Goal: Transaction & Acquisition: Purchase product/service

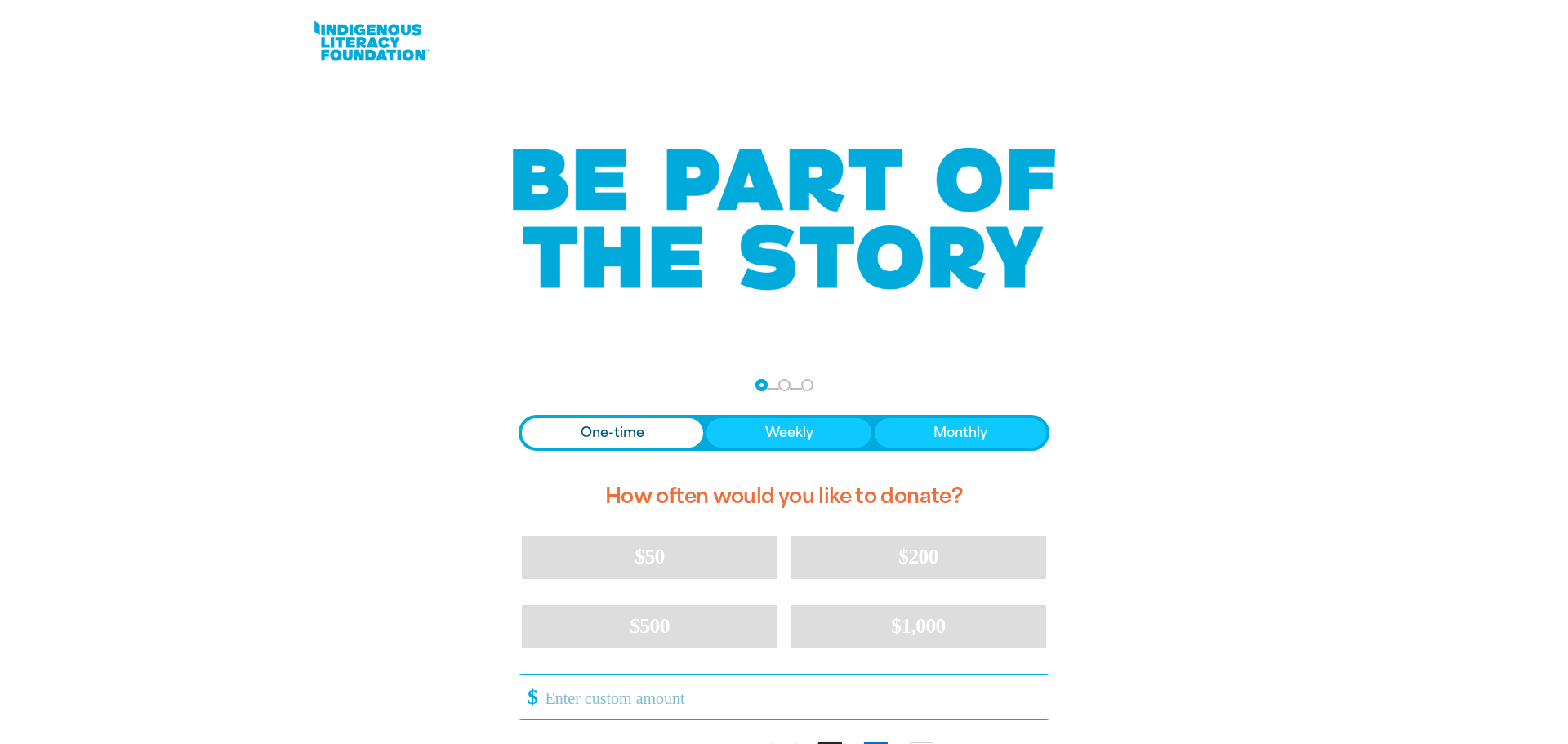
click at [552, 698] on input "Other Amount" at bounding box center [791, 697] width 515 height 45
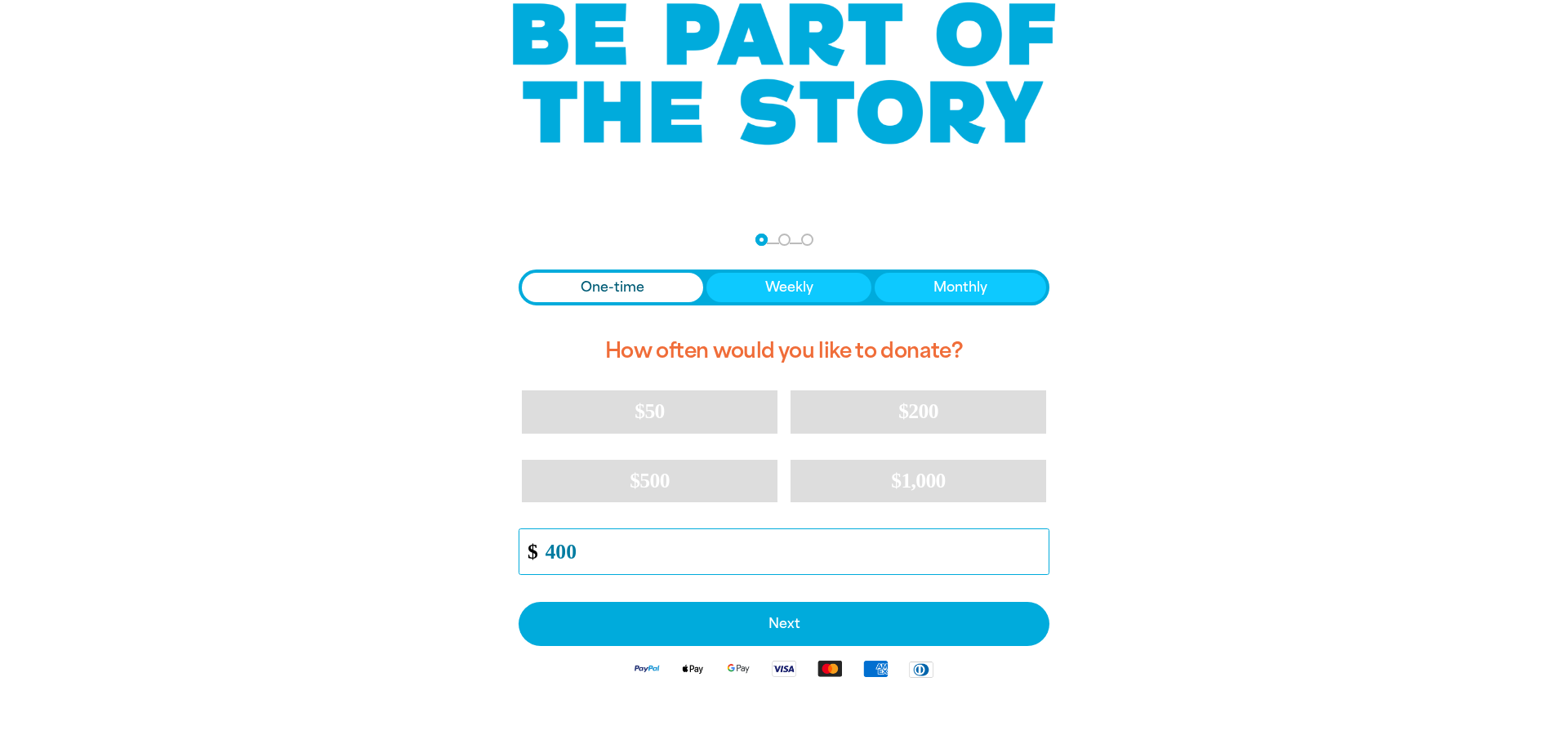
scroll to position [141, 0]
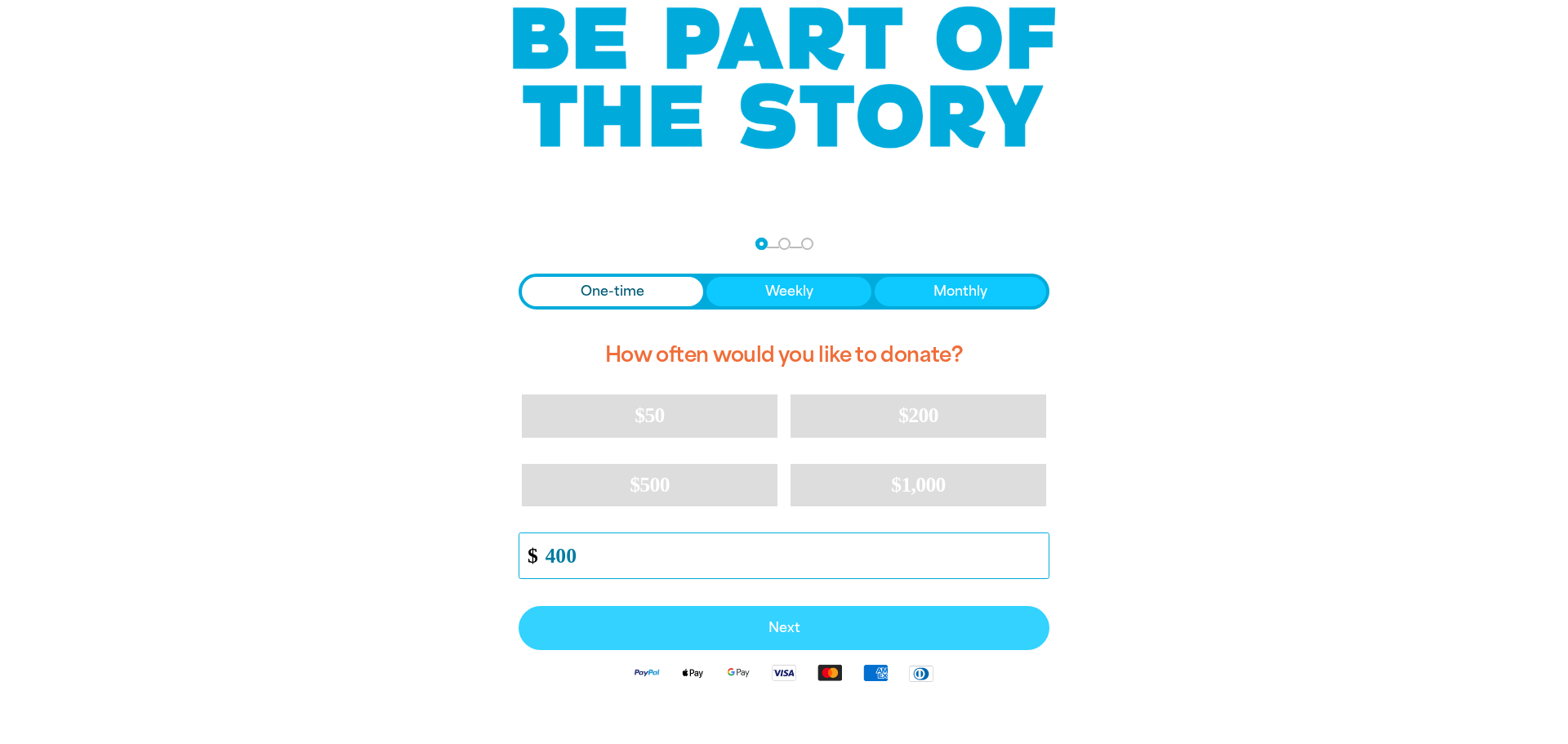
type input "400"
click at [797, 629] on span "Next" at bounding box center [784, 628] width 495 height 13
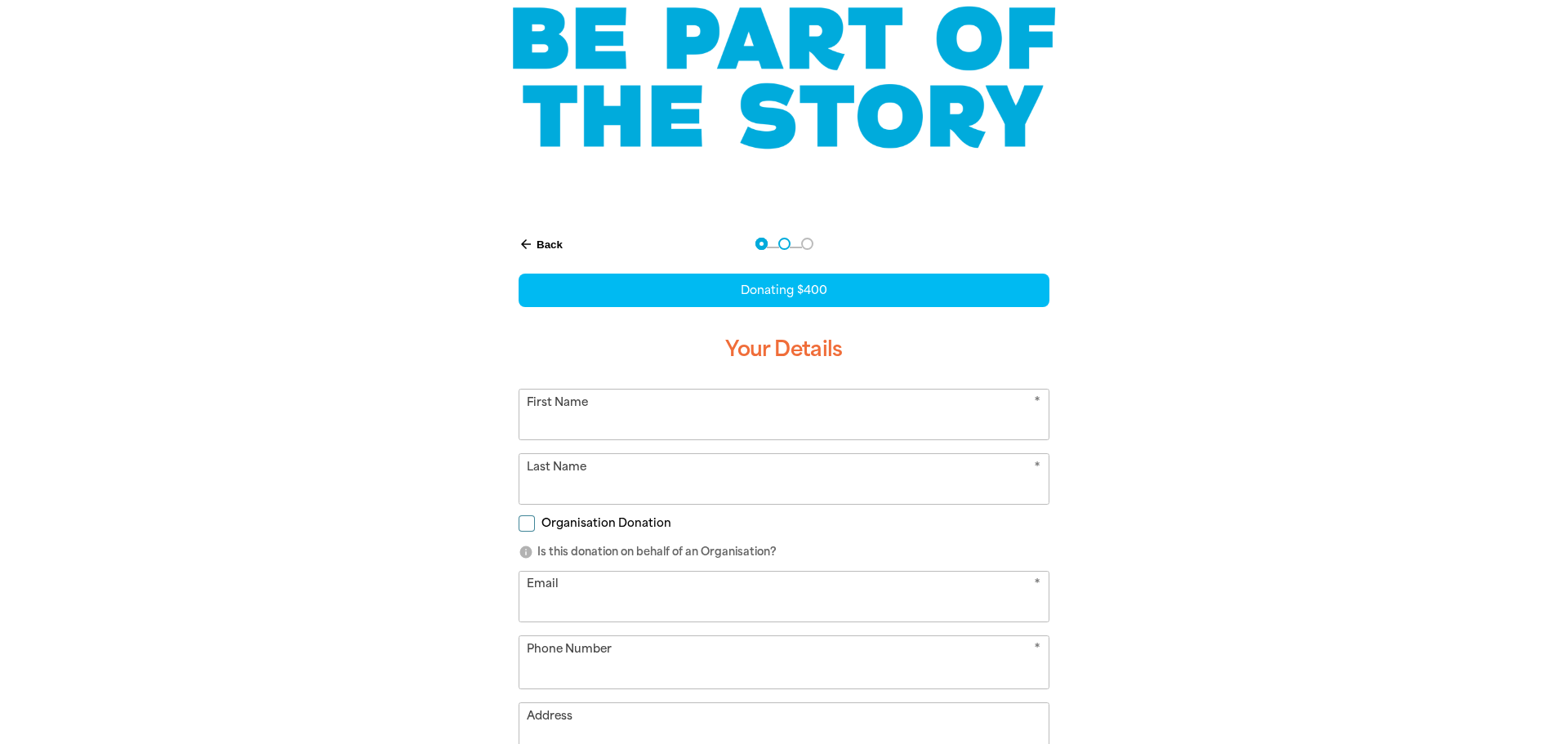
select select "AU"
click at [565, 424] on input "First Name" at bounding box center [784, 415] width 529 height 50
drag, startPoint x: 693, startPoint y: 423, endPoint x: 602, endPoint y: 419, distance: 91.1
click at [602, 419] on input "St Cecilia's [PERSON_NAME]" at bounding box center [784, 415] width 529 height 50
type input "St Cecilia's"
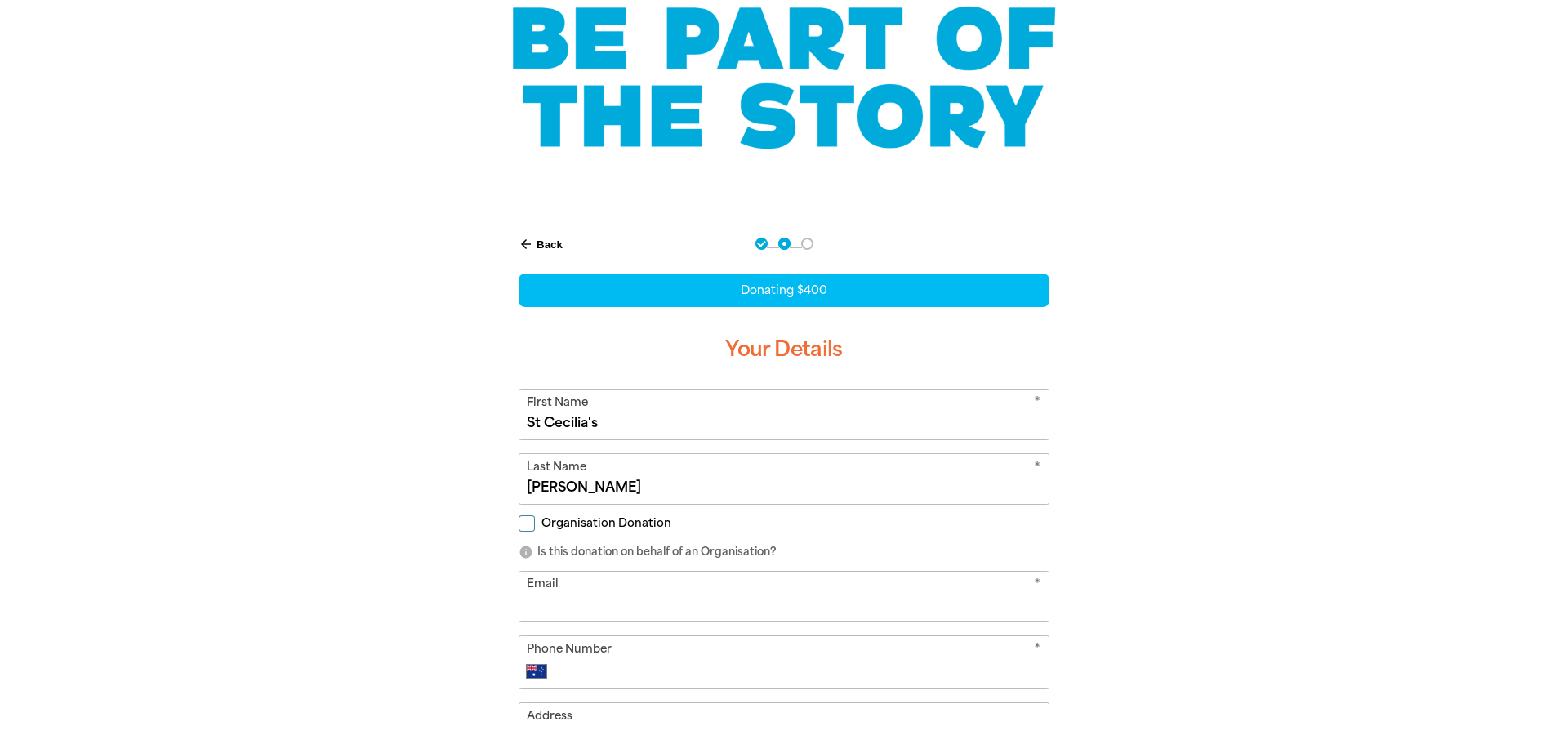
type input "[PERSON_NAME]"
click at [541, 608] on input "Email" at bounding box center [784, 597] width 529 height 50
type input "i"
type input "[EMAIL_ADDRESS][DOMAIN_NAME]"
click at [556, 667] on div "International [GEOGRAPHIC_DATA] [GEOGRAPHIC_DATA] [GEOGRAPHIC_DATA] [GEOGRAPHIC…" at bounding box center [784, 671] width 516 height 19
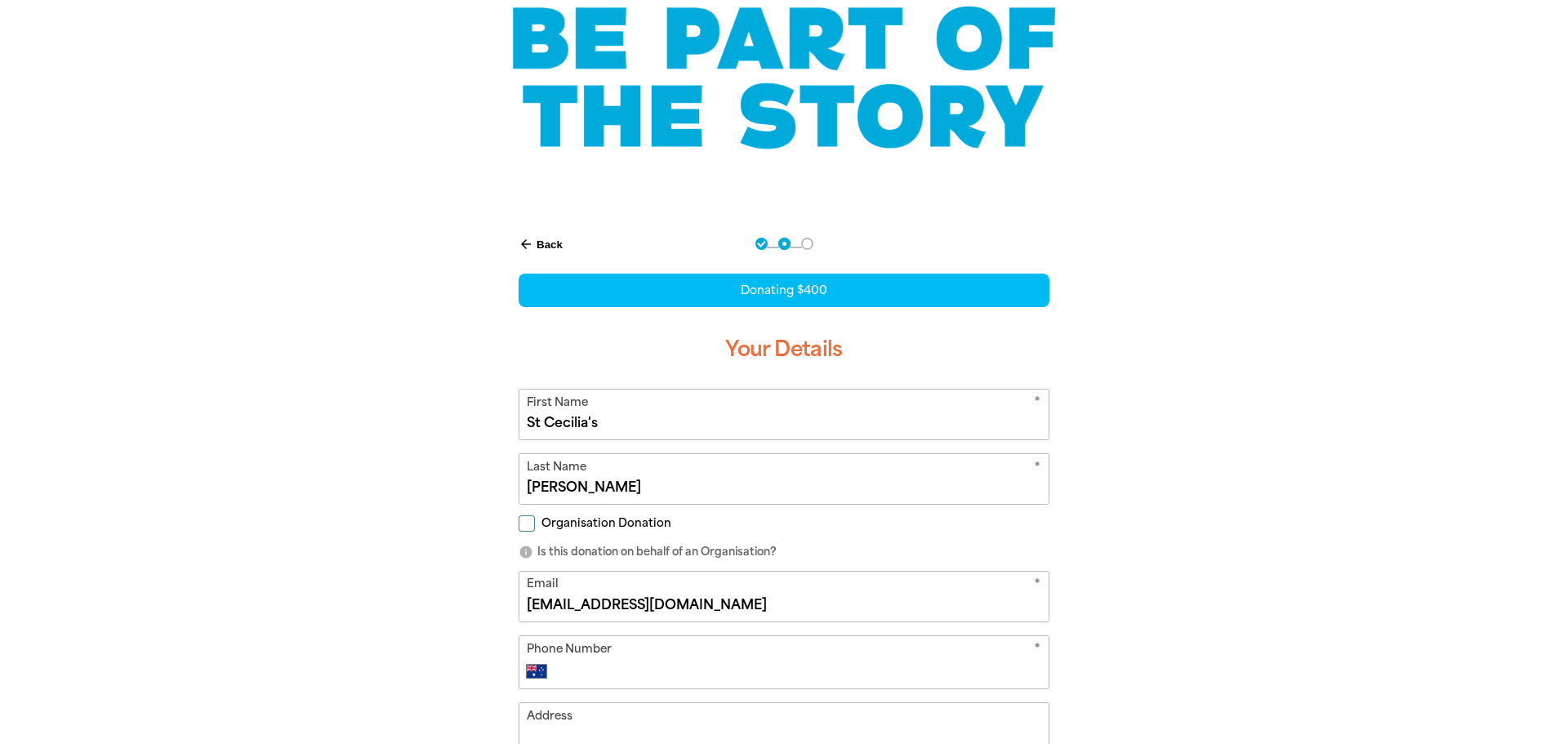
click at [565, 671] on input "Phone Number" at bounding box center [800, 671] width 482 height 19
type input "[PHONE_NUMBER]"
click at [528, 523] on input "Organisation Donation" at bounding box center [527, 524] width 17 height 17
checkbox input "true"
select select "AU"
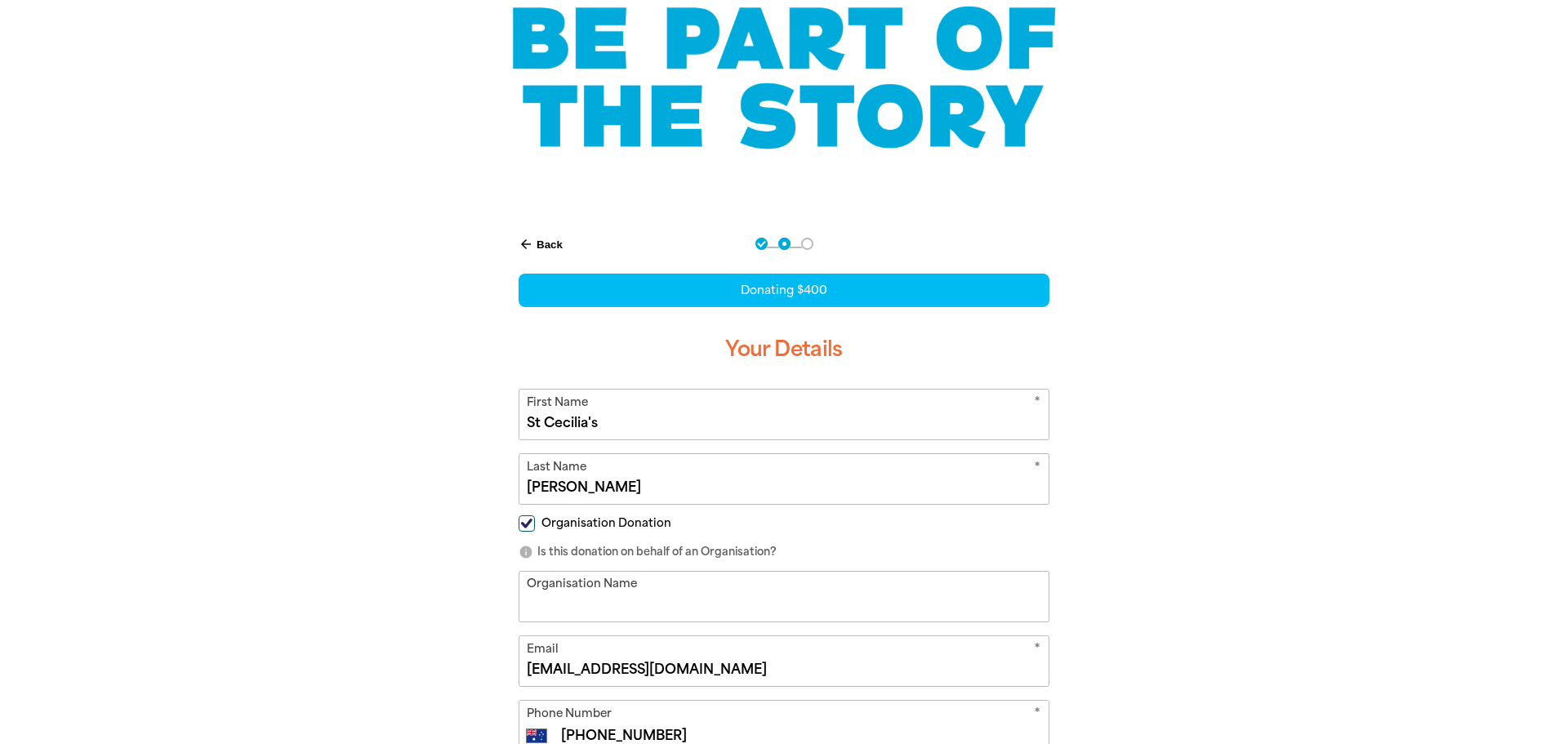
click at [537, 604] on input "Organisation Name" at bounding box center [784, 597] width 529 height 50
type input "[GEOGRAPHIC_DATA]"
click at [1159, 634] on div "arrow_back Back Step 1 Step 2 Step 3 Donating $400 Your Details * First Name St…" at bounding box center [784, 630] width 980 height 832
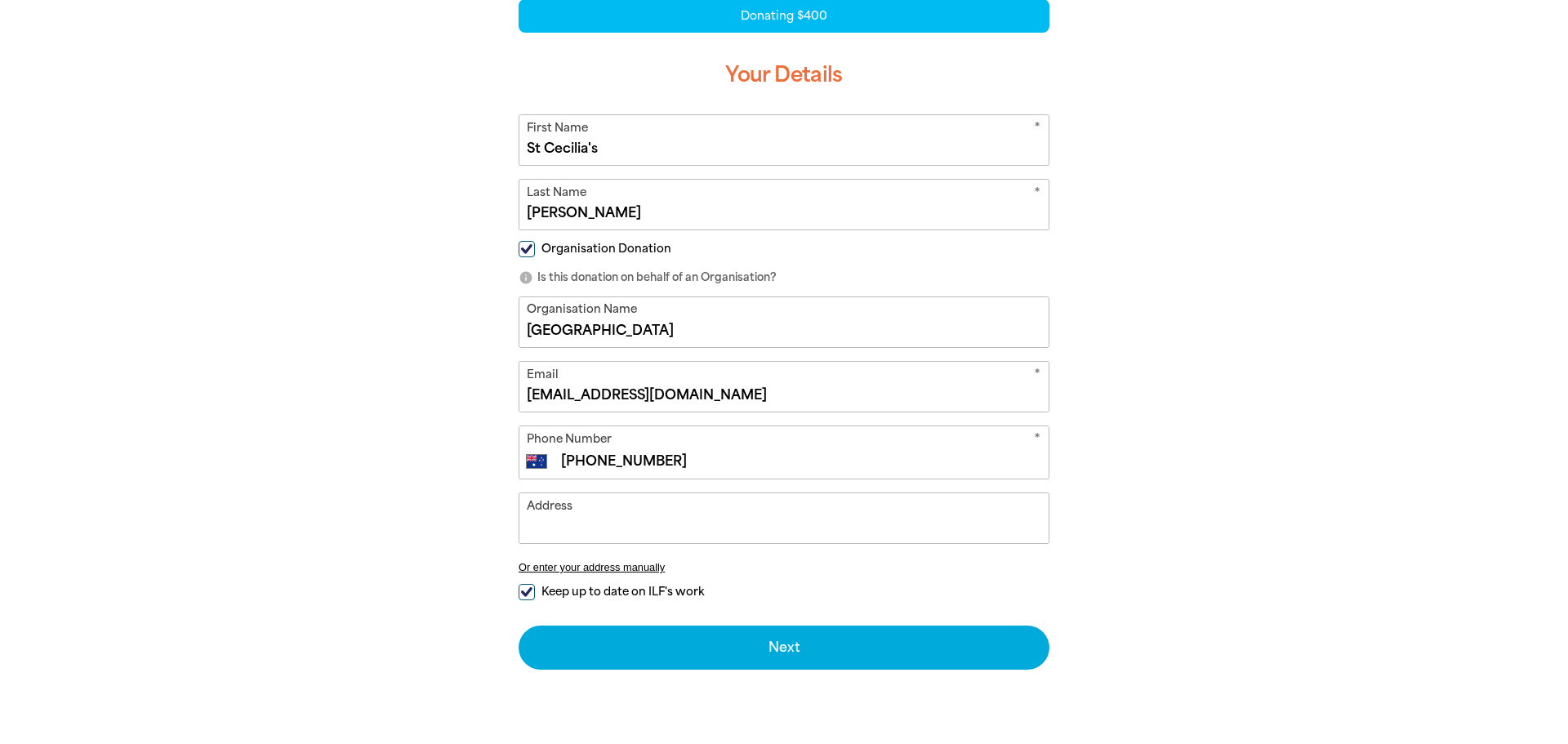
scroll to position [425, 0]
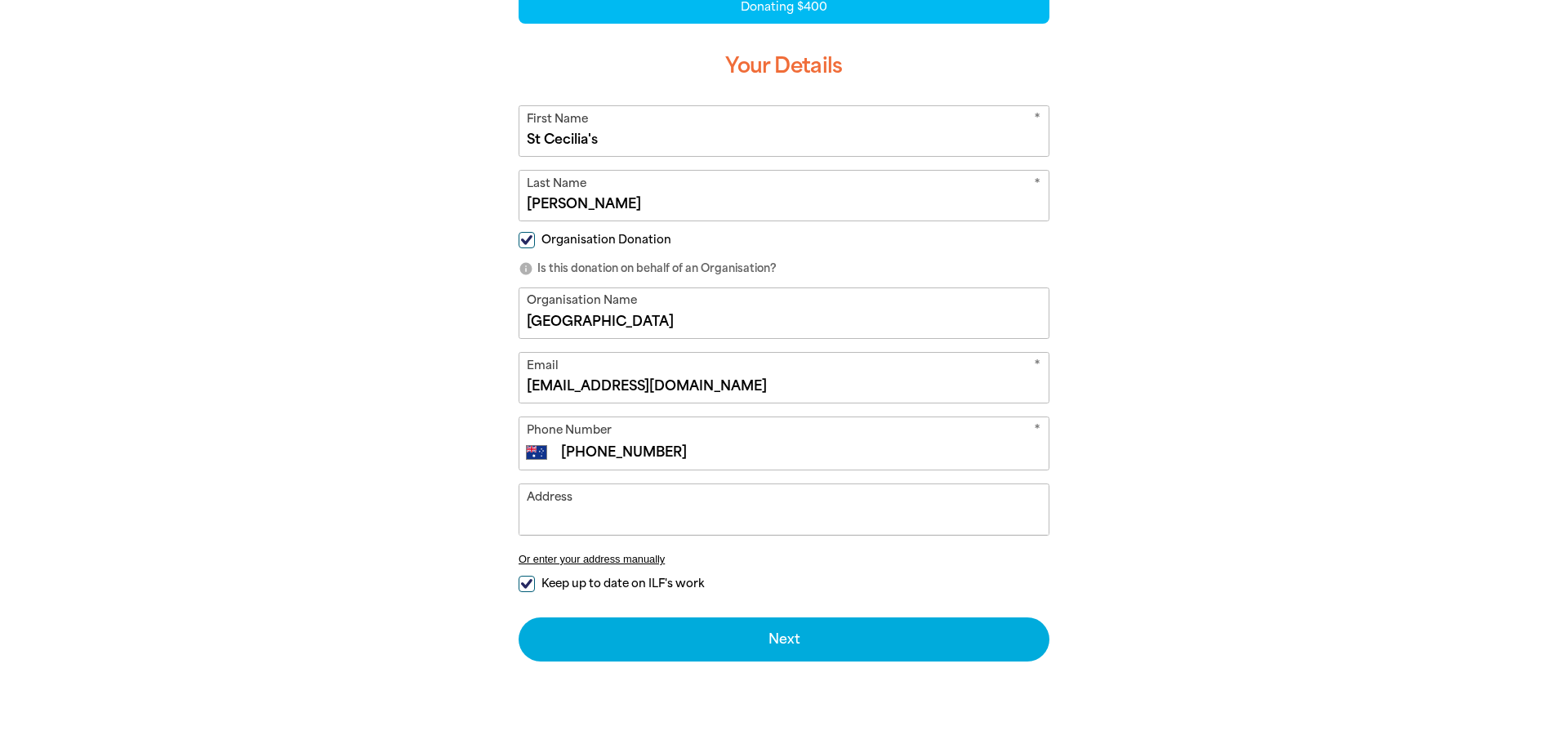
click at [544, 517] on input "Address" at bounding box center [784, 509] width 529 height 50
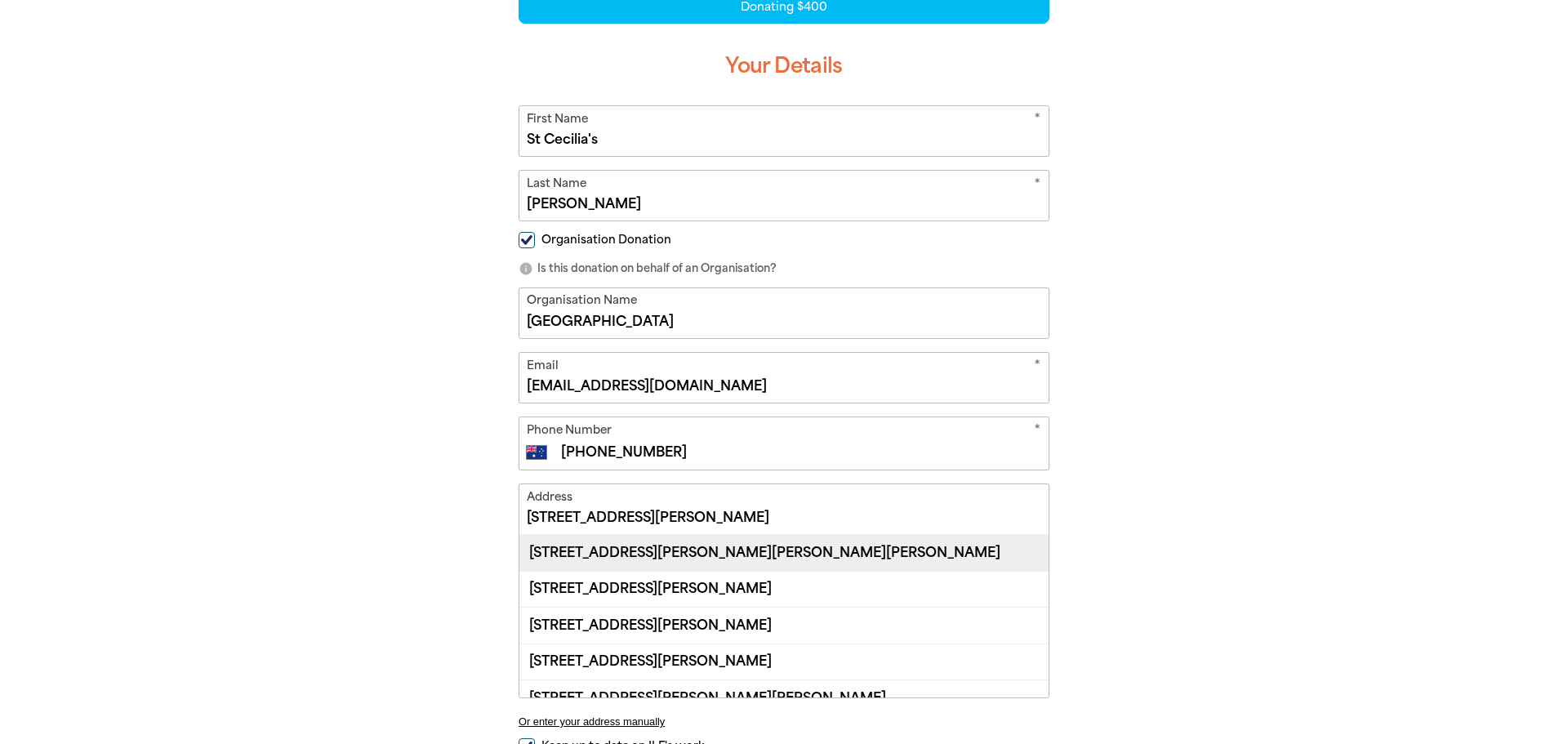
click at [638, 561] on div "[STREET_ADDRESS][PERSON_NAME][PERSON_NAME][PERSON_NAME]" at bounding box center [784, 553] width 529 height 35
type input "[STREET_ADDRESS][PERSON_NAME][PERSON_NAME][PERSON_NAME]"
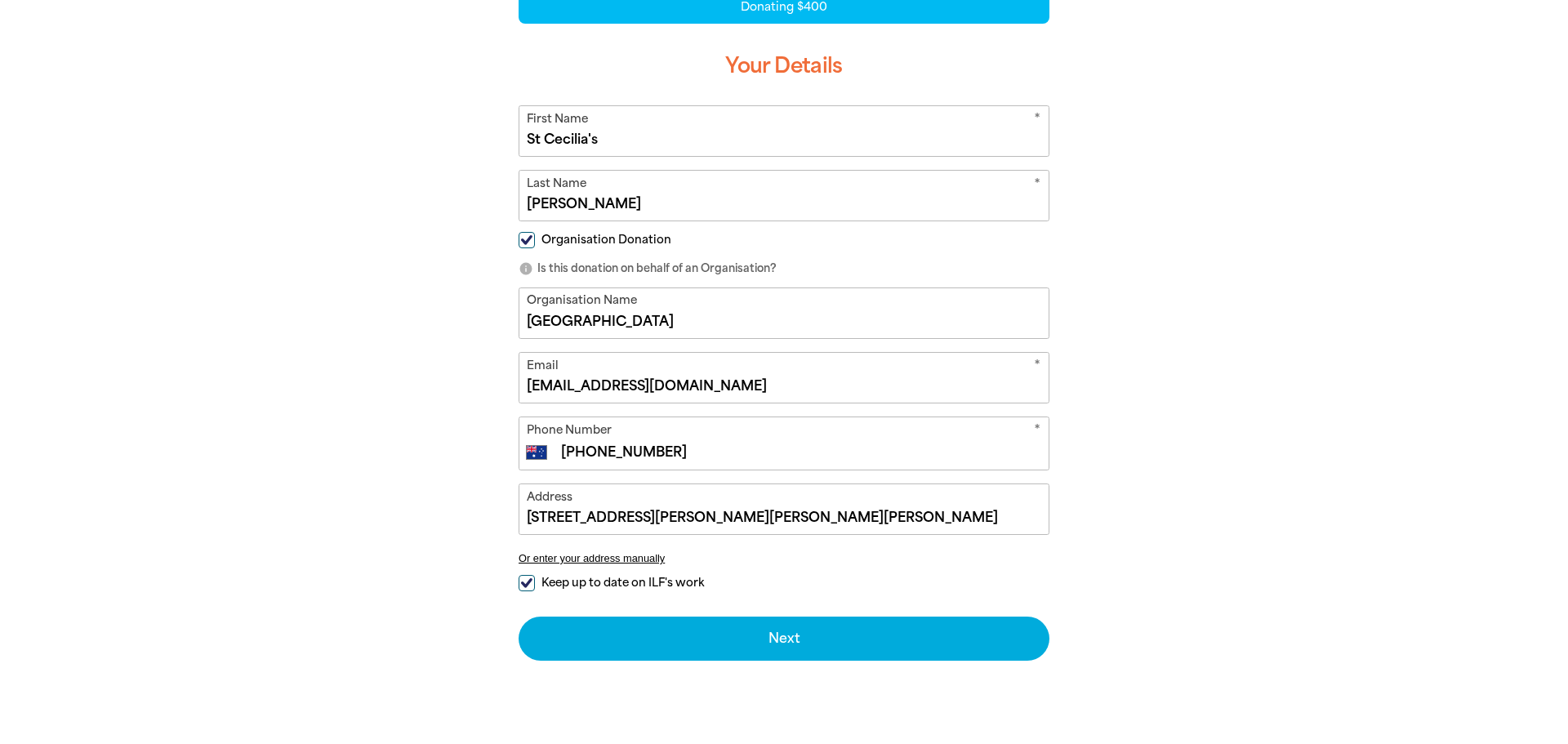
click at [524, 579] on input "Keep up to date on ILF's work" at bounding box center [527, 583] width 17 height 17
checkbox input "false"
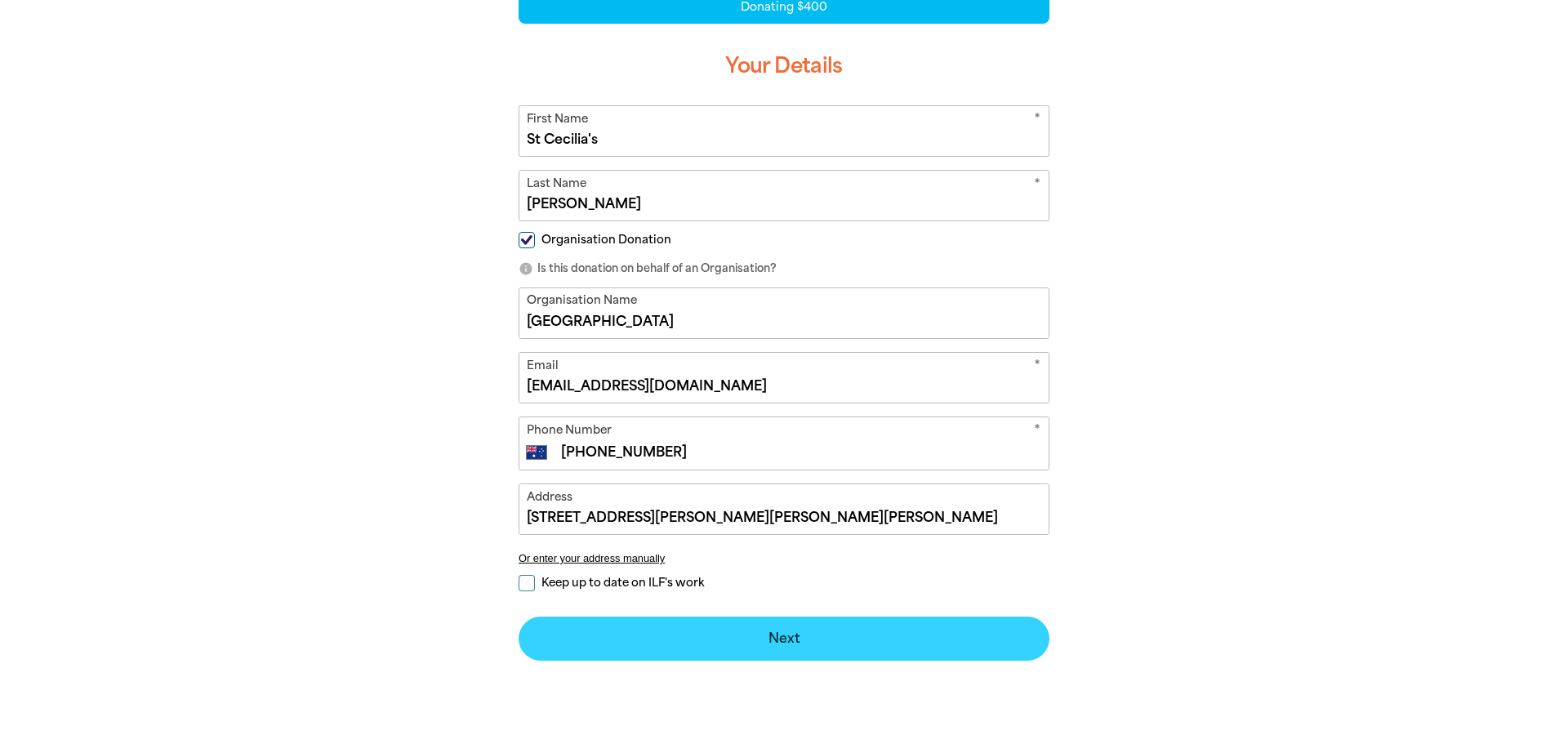
click at [782, 640] on button "Next chevron_right" at bounding box center [784, 639] width 530 height 44
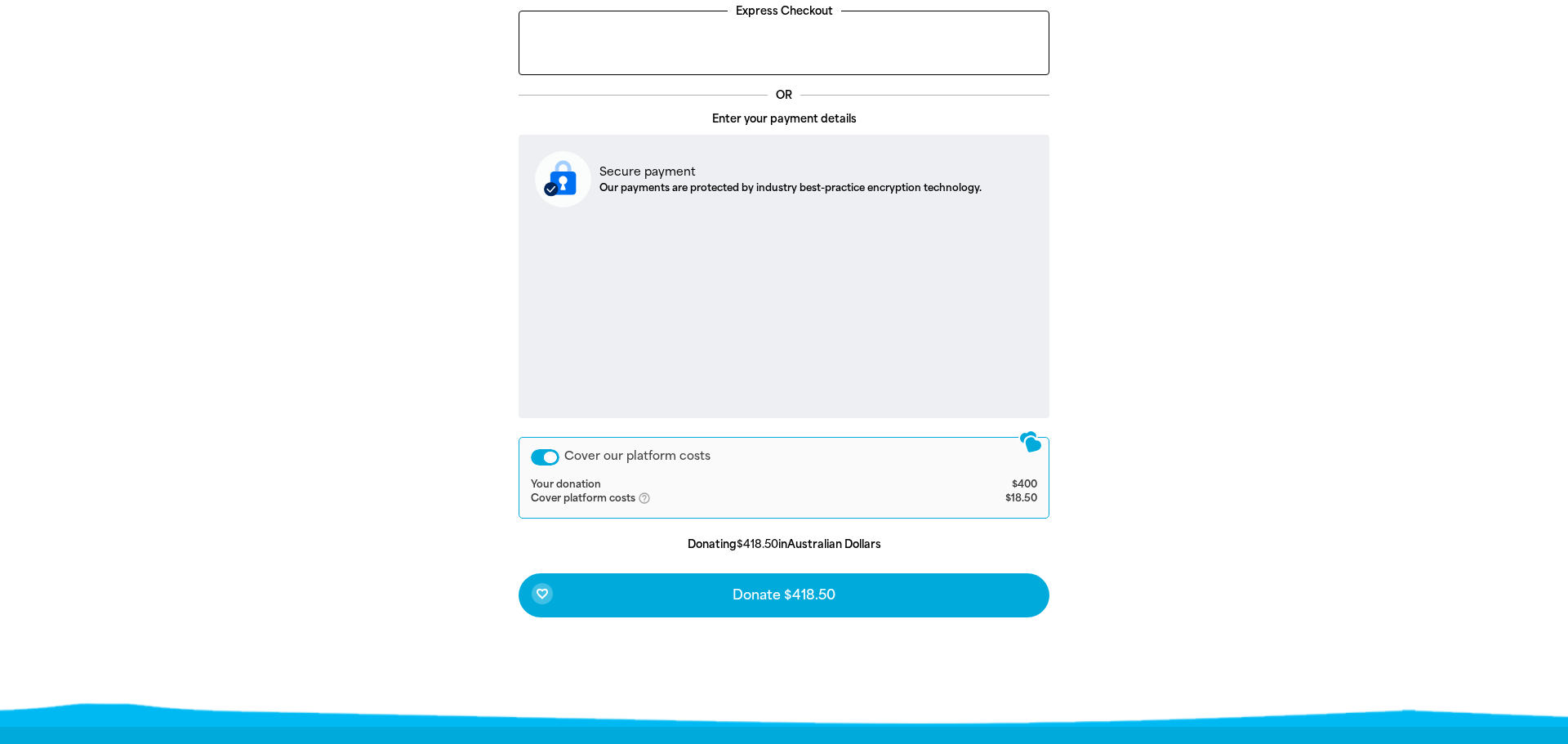
scroll to position [482, 0]
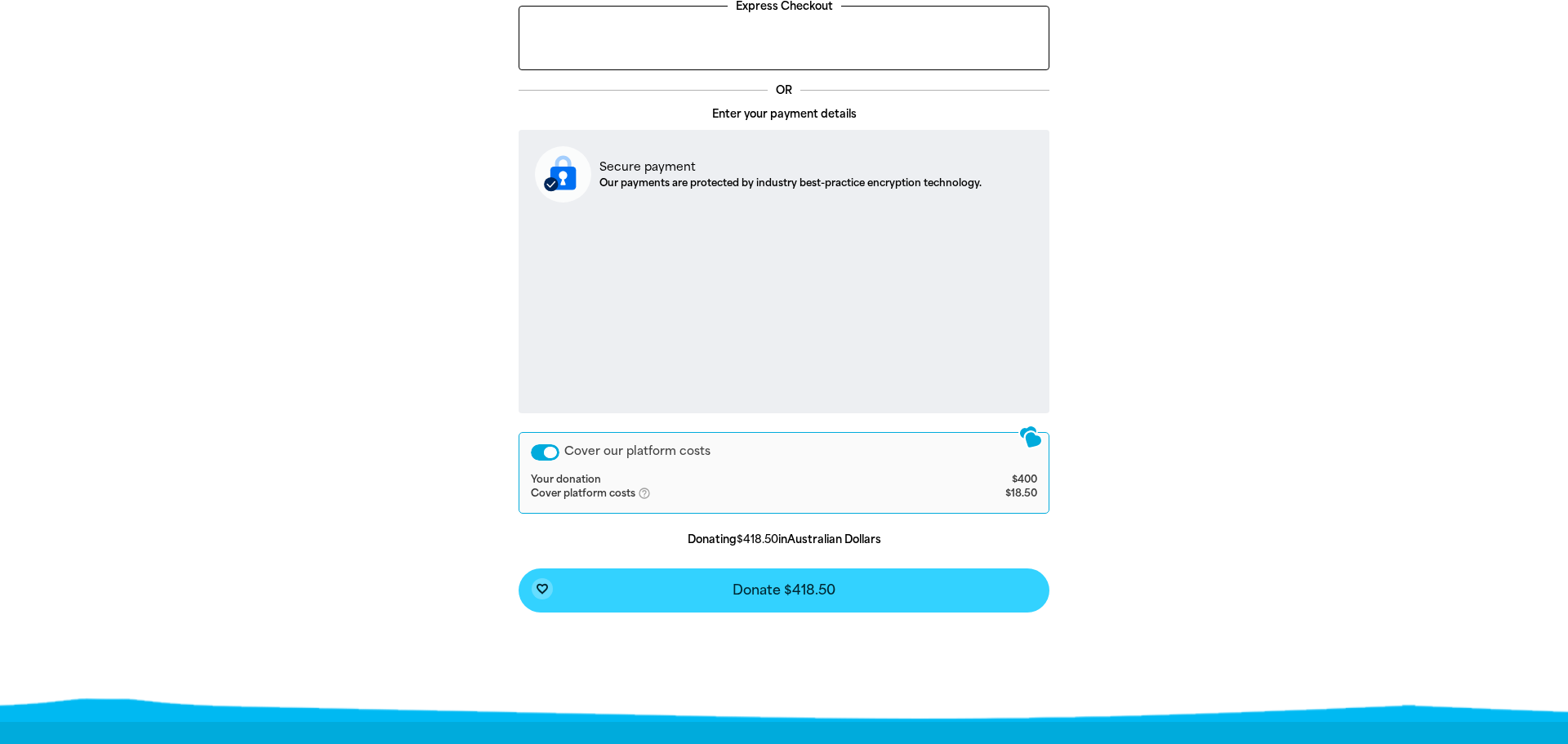
click at [807, 591] on span "Donate $418.50" at bounding box center [784, 591] width 103 height 13
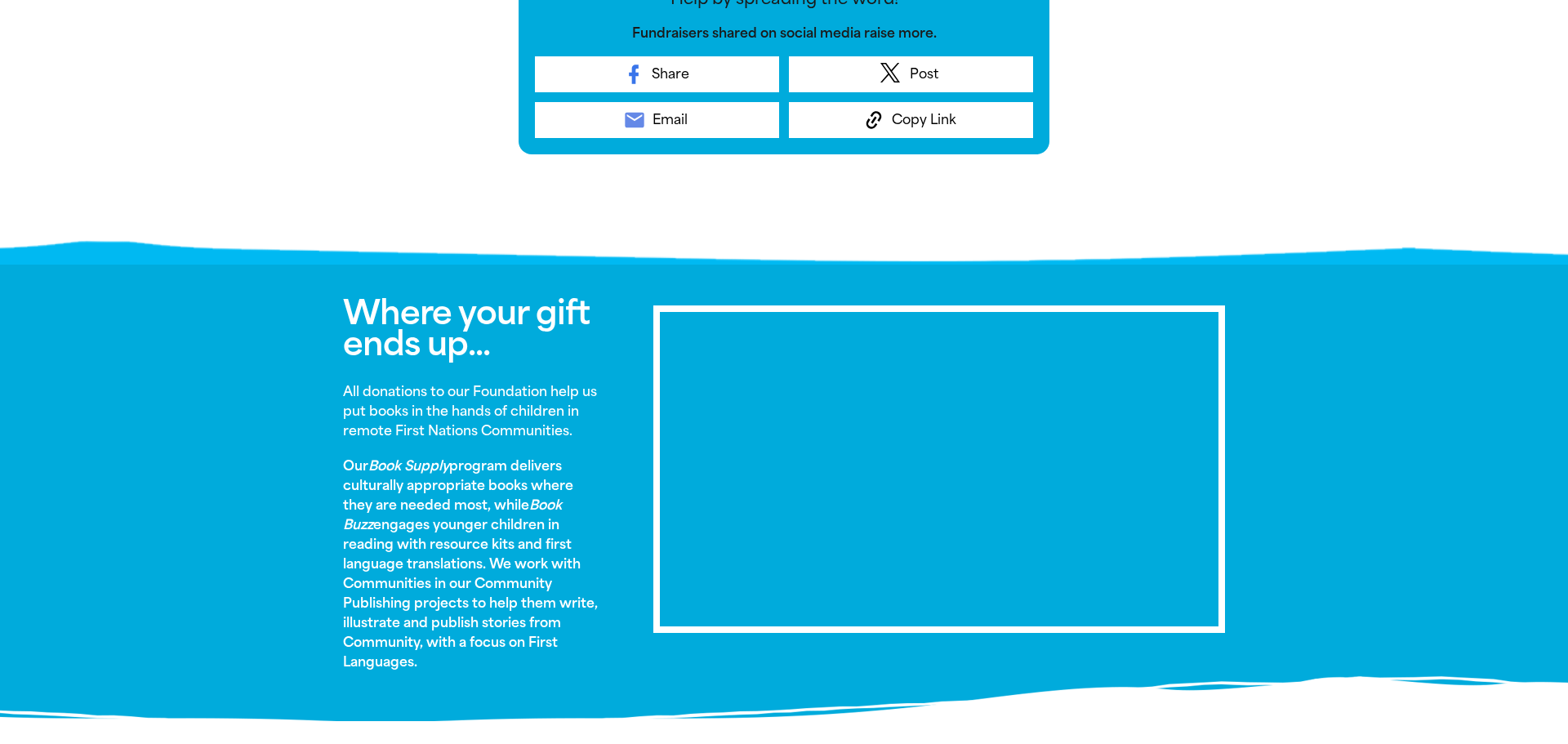
scroll to position [723, 0]
